Goal: Communication & Community: Answer question/provide support

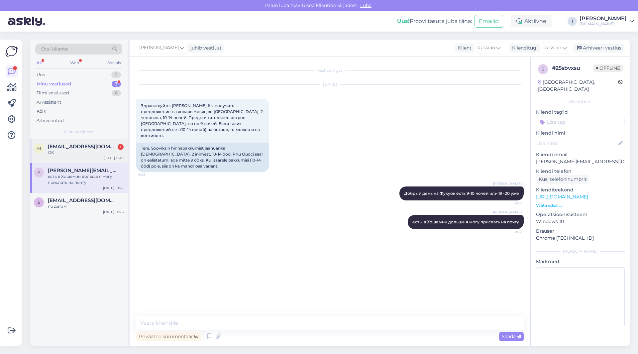
click at [65, 152] on div "ОК" at bounding box center [86, 152] width 76 height 6
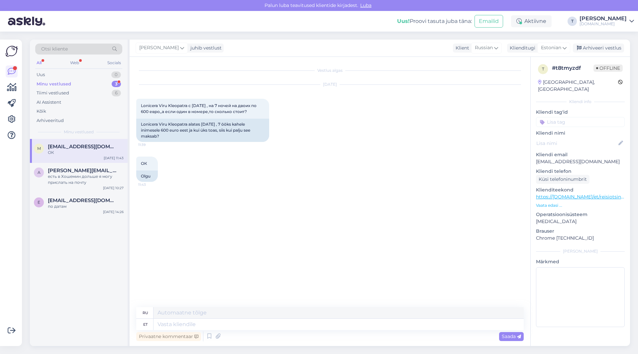
click at [550, 202] on p "Vaata edasi ..." at bounding box center [580, 205] width 89 height 6
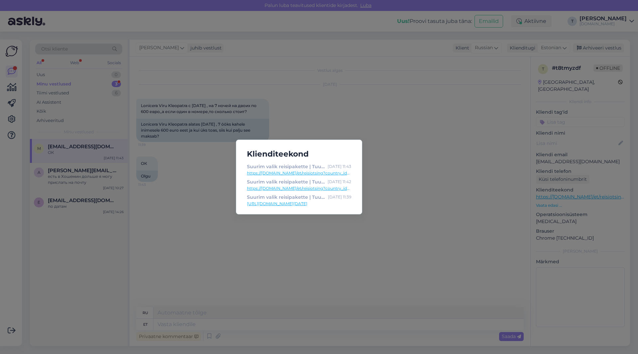
drag, startPoint x: 273, startPoint y: 122, endPoint x: 211, endPoint y: 111, distance: 63.5
click at [272, 122] on div "Klienditeekond Suurim valik reisipakette | Tuusik [DATE] 11:43 https://[DOMAIN_…" at bounding box center [319, 177] width 638 height 354
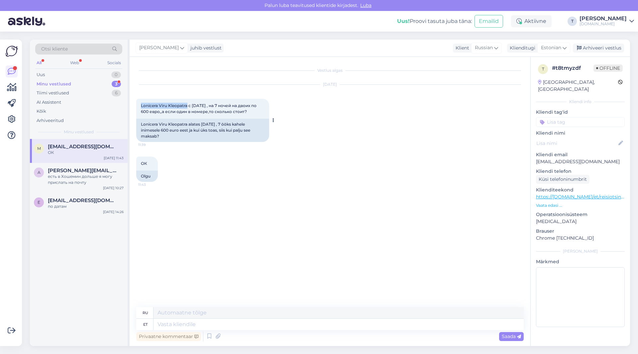
drag, startPoint x: 140, startPoint y: 103, endPoint x: 187, endPoint y: 106, distance: 47.5
click at [187, 106] on div "Lonicera Viru Kleopatra c [DATE] , на 7 ночей на двоих по 600 евро,,а если один…" at bounding box center [202, 109] width 133 height 20
copy span "Lonicera Viru Kleopatra"
click at [196, 120] on div "Lonicera Viru Kleopatra alates [DATE] , 7 ööks kahele inimesele 600 euro eest j…" at bounding box center [202, 130] width 133 height 23
click at [211, 319] on textarea at bounding box center [338, 323] width 370 height 11
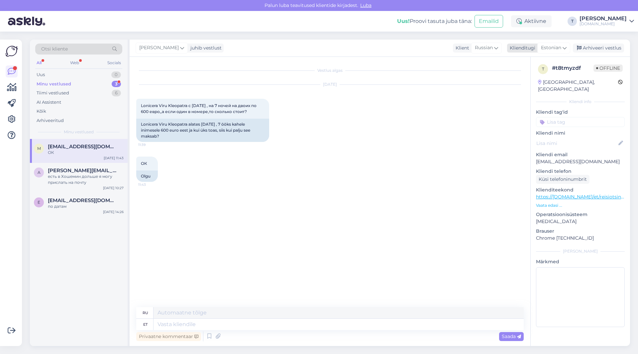
click at [545, 45] on span "Estonian" at bounding box center [551, 47] width 20 height 7
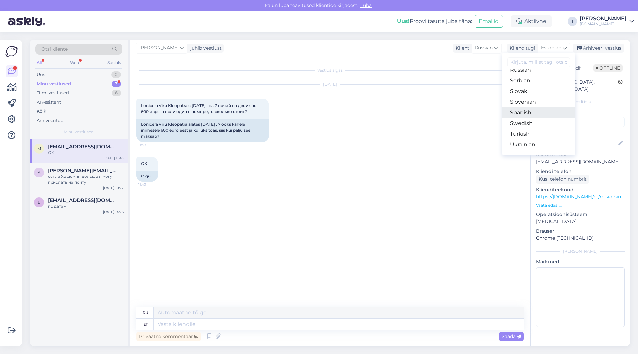
scroll to position [240, 0]
click at [523, 105] on link "Russian" at bounding box center [538, 103] width 73 height 11
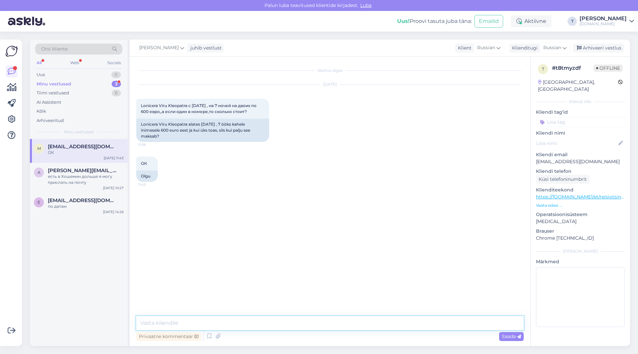
click at [288, 324] on textarea at bounding box center [329, 323] width 387 height 14
type textarea "L"
type textarea "Добрый день какой отель ?"
click at [550, 202] on p "Vaata edasi ..." at bounding box center [580, 205] width 89 height 6
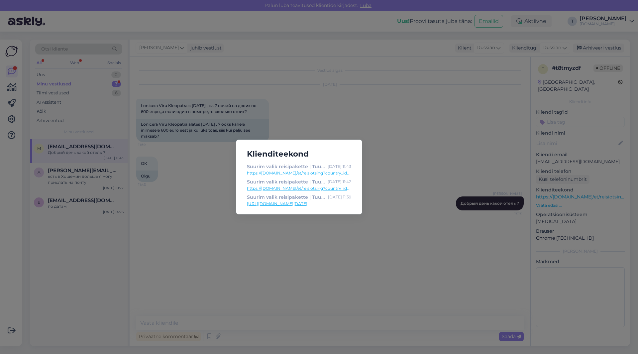
click at [299, 173] on a&filter=1&utm_source=UUDISKIRI&utm_medium=T%C3%9CRGI&utm_campaign=T%C3%9CRGI"] "https://[DOMAIN_NAME]/et/reisiotsing?country_id=10&after=[DATE]&departure_id=1&…" at bounding box center [299, 173] width 104 height 6
click at [275, 188] on a&filter=1&utm_source=UUDISKIRI&utm_medium=T%C3%9CRGI&utm_campaign=T%C3%9CRGI"] "https://[DOMAIN_NAME]/et/reisiotsing?country_id=10&after=[DATE]&departure_id=1&…" at bounding box center [299, 188] width 104 height 6
click at [275, 205] on link "[URL][DOMAIN_NAME][DATE]" at bounding box center [299, 204] width 104 height 6
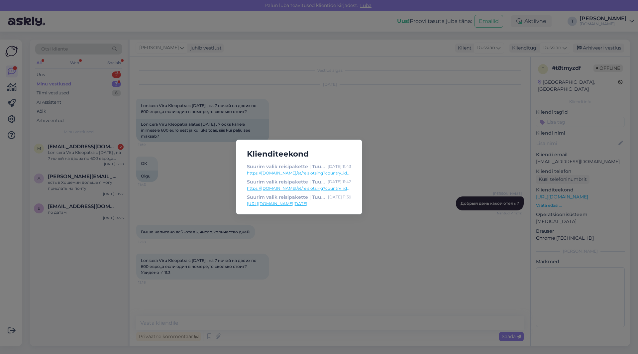
click at [188, 169] on div "Klienditeekond Suurim valik reisipakette | Tuusik [DATE] 11:43 https://[DOMAIN_…" at bounding box center [319, 177] width 638 height 354
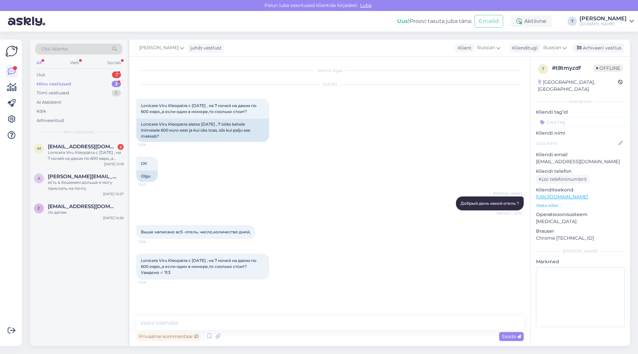
click at [210, 297] on div "Vestlus algas [DATE] Lonicera Viru Kleopatra c [DATE] , на 7 ночей на двоих по …" at bounding box center [332, 186] width 393 height 246
drag, startPoint x: 188, startPoint y: 261, endPoint x: 154, endPoint y: 261, distance: 34.2
click at [130, 260] on div "Vestlus algas [DATE] Lonicera Viru Kleopatra c [DATE] , на 7 ночей на двоих по …" at bounding box center [330, 201] width 400 height 289
copy span "Lonicera Viru Kleopatra"
click at [357, 220] on div "Выше написано вс5 -отель, число,количество дней, 12:18" at bounding box center [329, 232] width 387 height 29
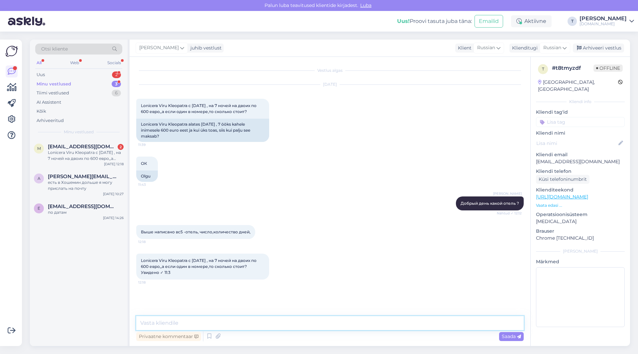
paste textarea "Lonicera Viru Kleopatra"
drag, startPoint x: 164, startPoint y: 321, endPoint x: 174, endPoint y: 321, distance: 10.6
click at [174, 321] on textarea "Lonicera Viru Kleopatra" at bounding box center [329, 323] width 387 height 14
click at [255, 301] on div "Vestlus algas [DATE] Lonicera Viru Kleopatra c [DATE] , на 7 ночей на двоих по …" at bounding box center [332, 186] width 393 height 246
click at [555, 202] on p "Vaata edasi ..." at bounding box center [580, 205] width 89 height 6
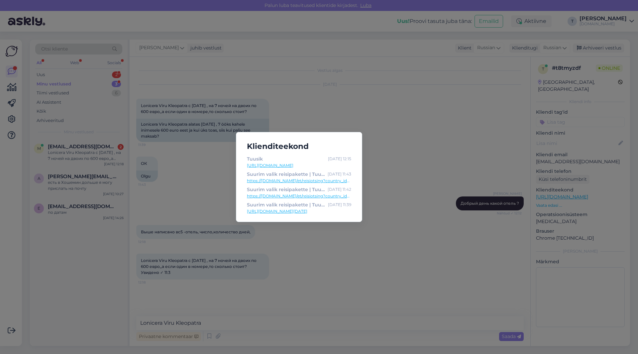
click at [268, 165] on link "[URL][DOMAIN_NAME]" at bounding box center [299, 165] width 104 height 6
click at [244, 290] on div "Klienditeekond Tuusik [DATE] 12:15 [URL][DOMAIN_NAME] Suurim valik reisipakette…" at bounding box center [319, 177] width 638 height 354
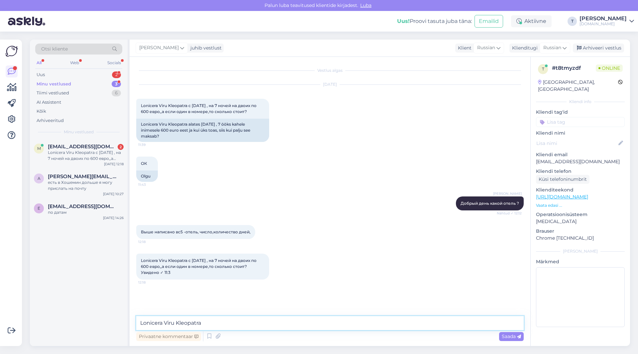
click at [215, 323] on textarea "Lonicera Viru Kleopatra" at bounding box center [329, 323] width 387 height 14
drag, startPoint x: 168, startPoint y: 322, endPoint x: 176, endPoint y: 322, distance: 8.0
click at [176, 322] on textarea "Lonicera Viru Kleopatra" at bounding box center [329, 323] width 387 height 14
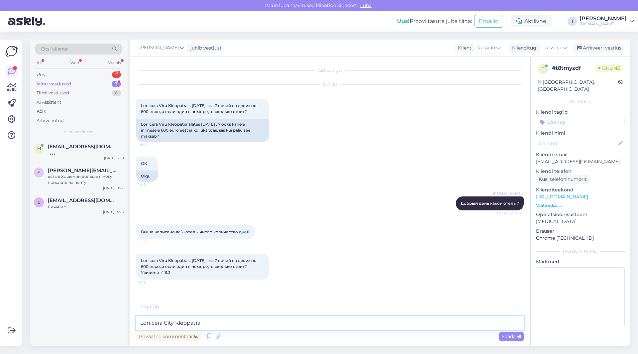
click at [215, 329] on textarea "Lonicera City Kleopatra" at bounding box center [329, 323] width 387 height 14
type textarea "Lonicera City [PERSON_NAME] ???"
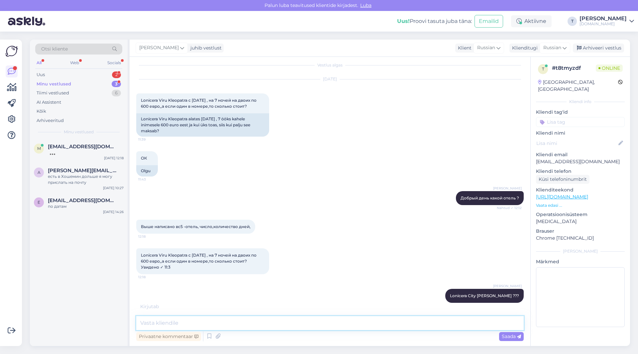
scroll to position [12, 0]
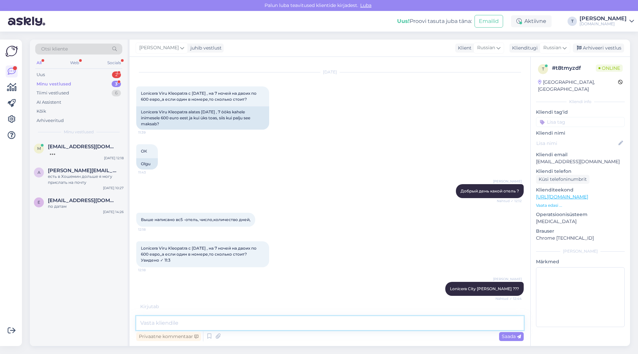
click at [241, 319] on textarea at bounding box center [329, 323] width 387 height 14
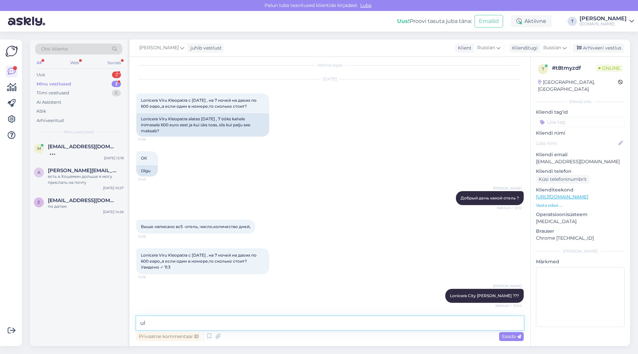
type textarea "u"
type textarea "где вы видите 600 евро цену?"
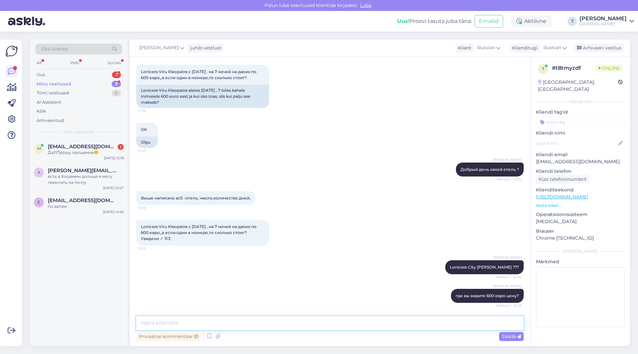
scroll to position [62, 0]
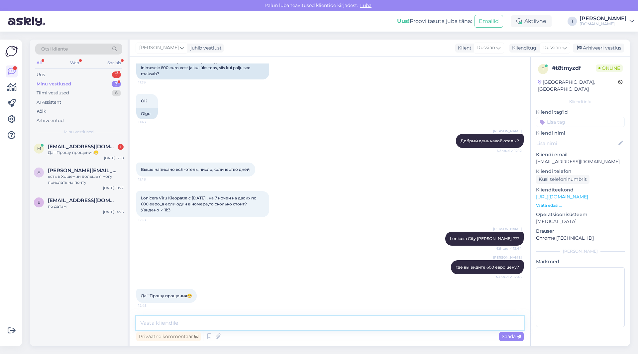
click at [220, 317] on textarea at bounding box center [329, 323] width 387 height 14
click at [219, 327] on textarea at bounding box center [329, 323] width 387 height 14
type textarea "y"
type textarea "на эту дату вылетов не вижу"
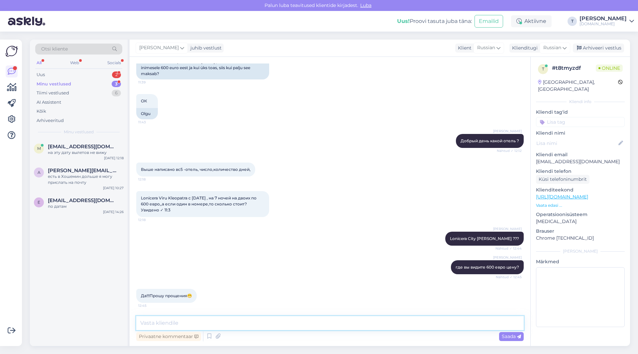
scroll to position [91, 0]
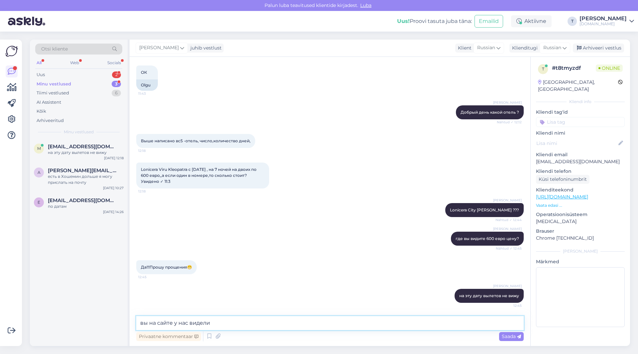
type textarea "вы на сайте у нас видели?"
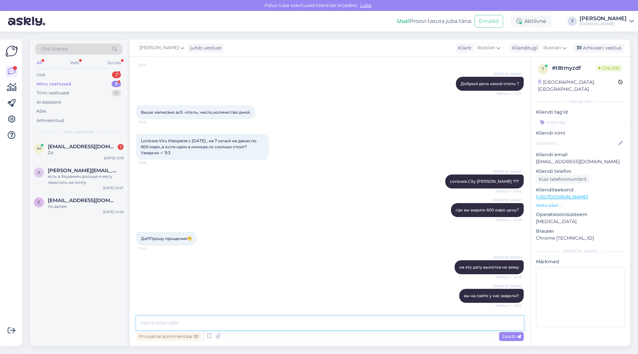
scroll to position [148, 0]
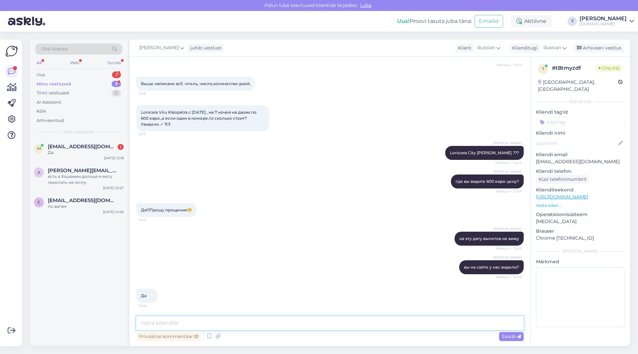
click at [205, 323] on textarea at bounding box center [329, 323] width 387 height 14
type textarea "e"
type textarea "d"
type textarea "уже распродано"
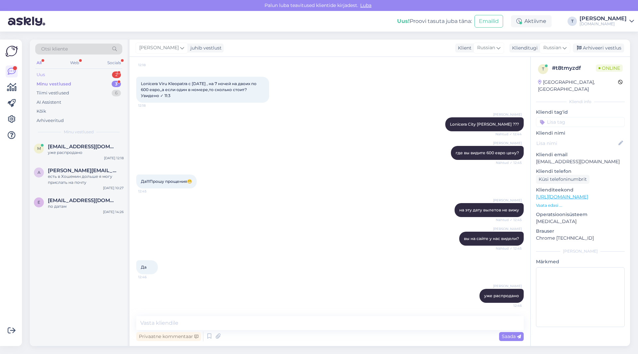
click at [91, 73] on div "Uus 2" at bounding box center [78, 74] width 87 height 9
click at [248, 322] on textarea at bounding box center [329, 323] width 387 height 14
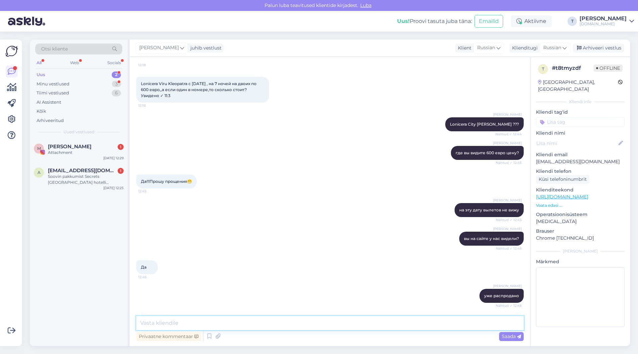
scroll to position [205, 0]
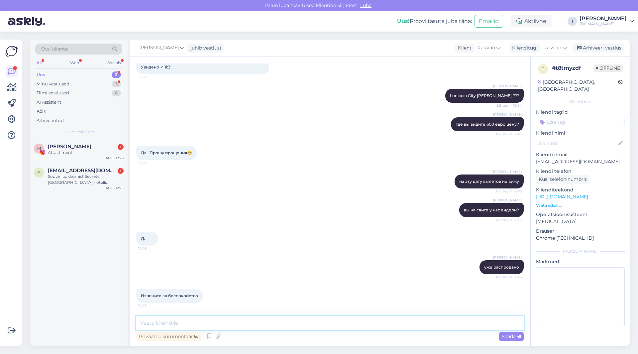
click at [234, 322] on textarea at bounding box center [329, 323] width 387 height 14
type textarea "y"
type textarea "l"
type textarea "другие отели или даты не годятся?"
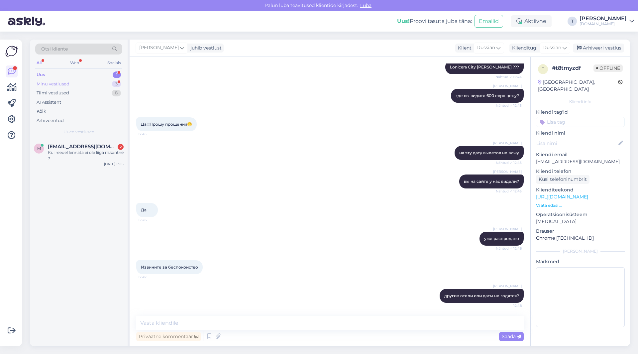
click at [80, 82] on div "Minu vestlused 3" at bounding box center [78, 83] width 87 height 9
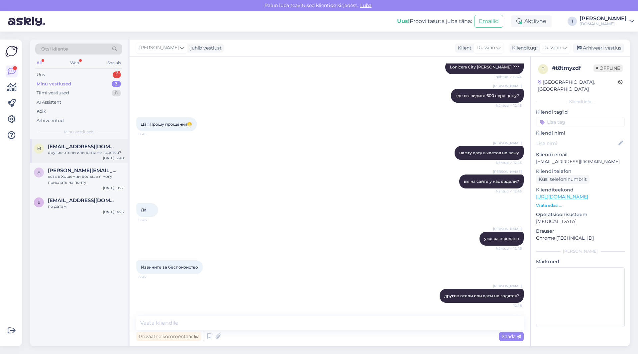
click at [78, 148] on span "[EMAIL_ADDRESS][DOMAIN_NAME]" at bounding box center [82, 146] width 69 height 6
click at [77, 165] on div "a [PERSON_NAME][EMAIL_ADDRESS][DOMAIN_NAME] есть в Хошемин дольше я могу присла…" at bounding box center [79, 178] width 98 height 30
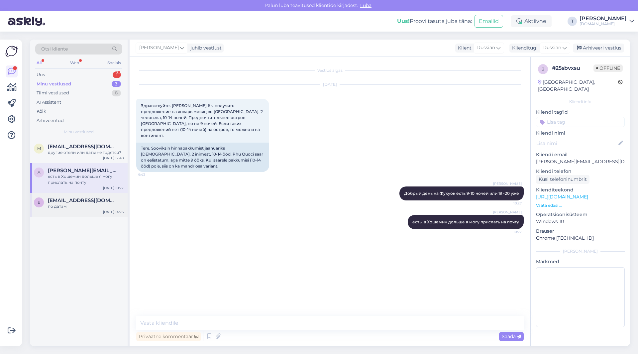
click at [72, 202] on span "[EMAIL_ADDRESS][DOMAIN_NAME]" at bounding box center [82, 200] width 69 height 6
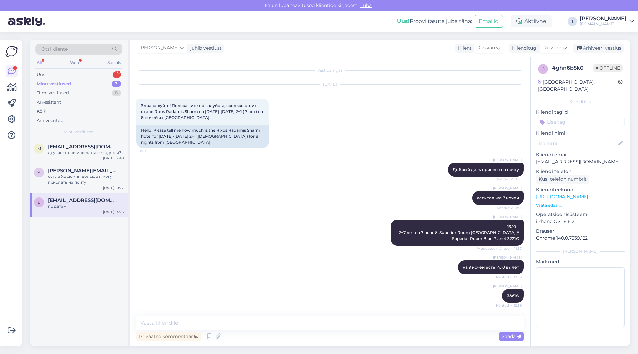
scroll to position [1403, 0]
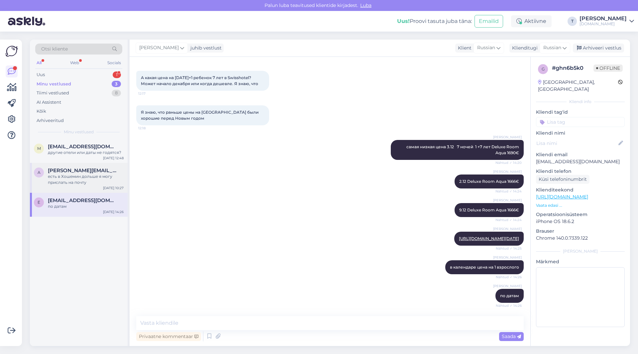
click at [70, 184] on div "есть в Хошемин дольше я могу прислать на почту" at bounding box center [86, 179] width 76 height 12
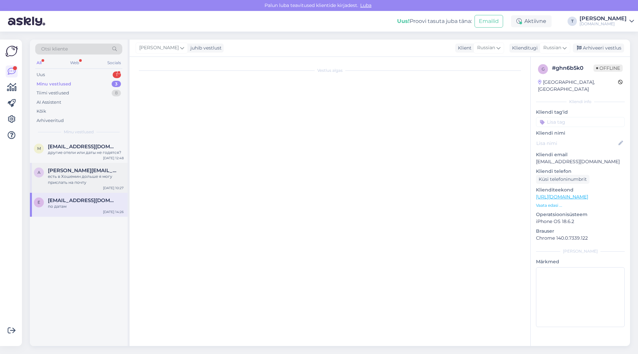
scroll to position [0, 0]
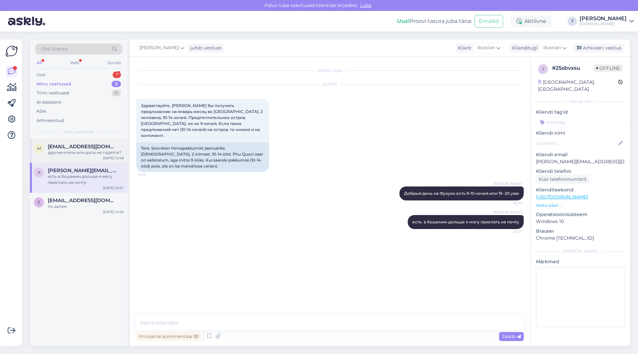
click at [66, 150] on div "другие отели или даты не годятся?" at bounding box center [86, 152] width 76 height 6
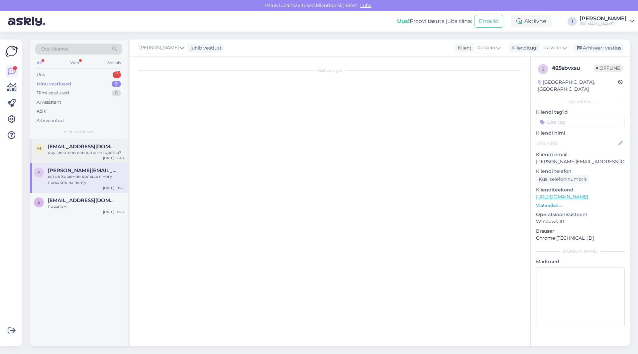
scroll to position [234, 0]
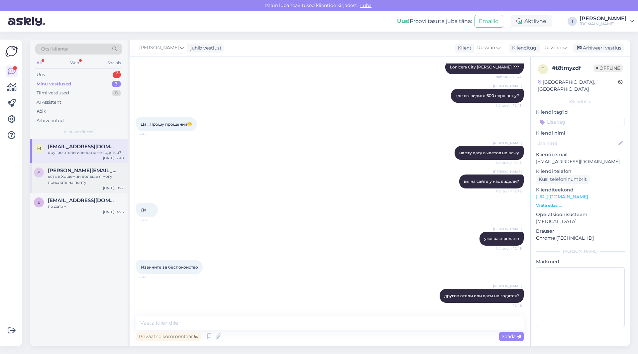
click at [71, 172] on span "[PERSON_NAME][EMAIL_ADDRESS][DOMAIN_NAME]" at bounding box center [82, 170] width 69 height 6
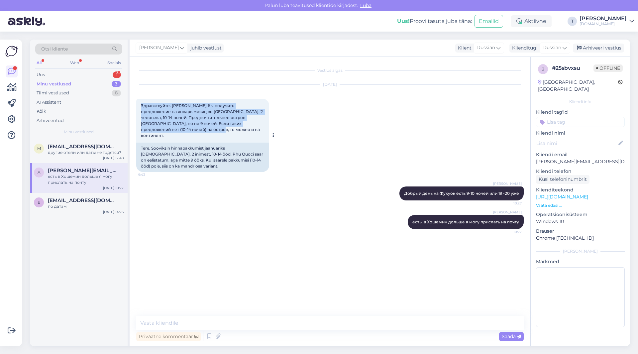
drag, startPoint x: 187, startPoint y: 130, endPoint x: 137, endPoint y: 101, distance: 57.6
click at [137, 101] on div "Здравствуйте. [PERSON_NAME] бы получить предложение на январь месяц во [GEOGRAP…" at bounding box center [202, 121] width 133 height 44
copy span "Здравствуйте. [PERSON_NAME] бы получить предложение на январь месяц во [GEOGRAP…"
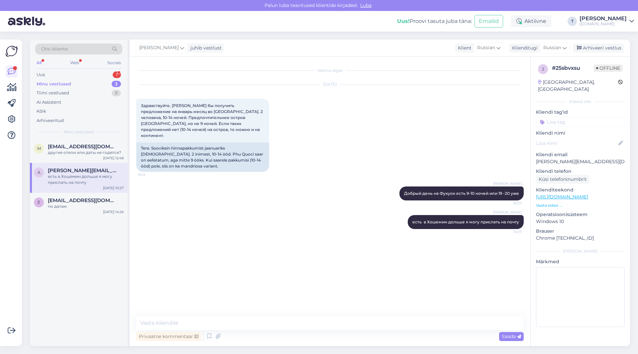
click at [589, 158] on p "[PERSON_NAME][EMAIL_ADDRESS][DOMAIN_NAME]" at bounding box center [580, 161] width 89 height 7
copy p "[PERSON_NAME][EMAIL_ADDRESS][DOMAIN_NAME]"
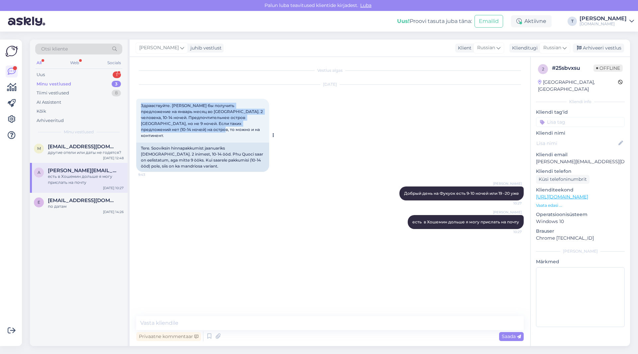
drag, startPoint x: 183, startPoint y: 128, endPoint x: 152, endPoint y: 113, distance: 34.3
click at [138, 104] on div "Здравствуйте. [PERSON_NAME] бы получить предложение на январь месяц во [GEOGRAP…" at bounding box center [202, 121] width 133 height 44
copy span "Здравствуйте. [PERSON_NAME] бы получить предложение на январь месяц во [GEOGRAP…"
